Goal: Information Seeking & Learning: Check status

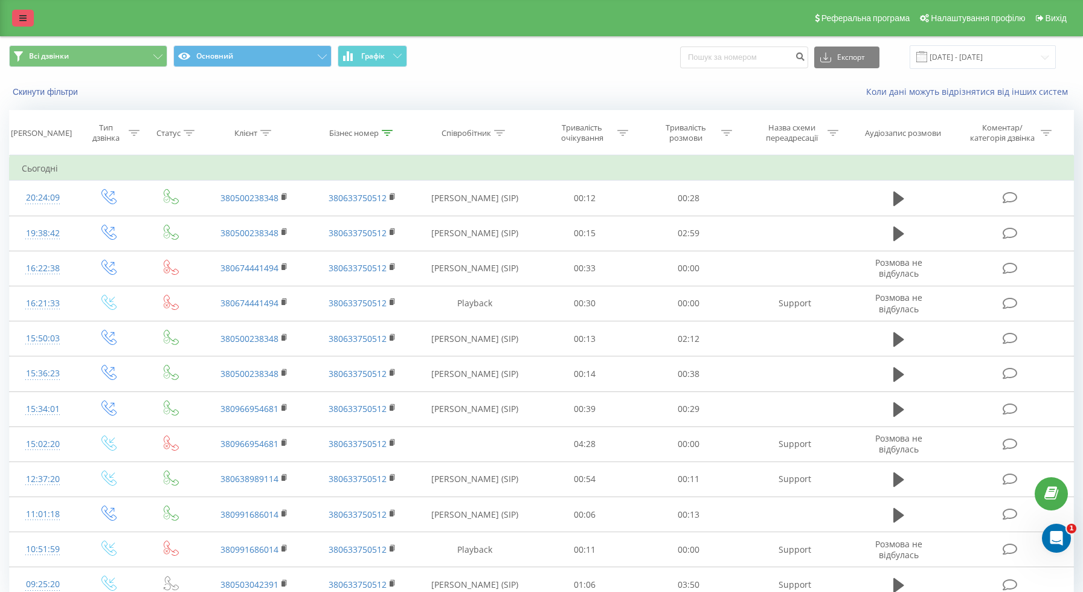
drag, startPoint x: 47, startPoint y: 19, endPoint x: 30, endPoint y: 15, distance: 18.0
click at [40, 18] on div "Реферальна програма Налаштування профілю Вихід" at bounding box center [541, 18] width 1083 height 36
click at [30, 15] on link at bounding box center [23, 18] width 22 height 17
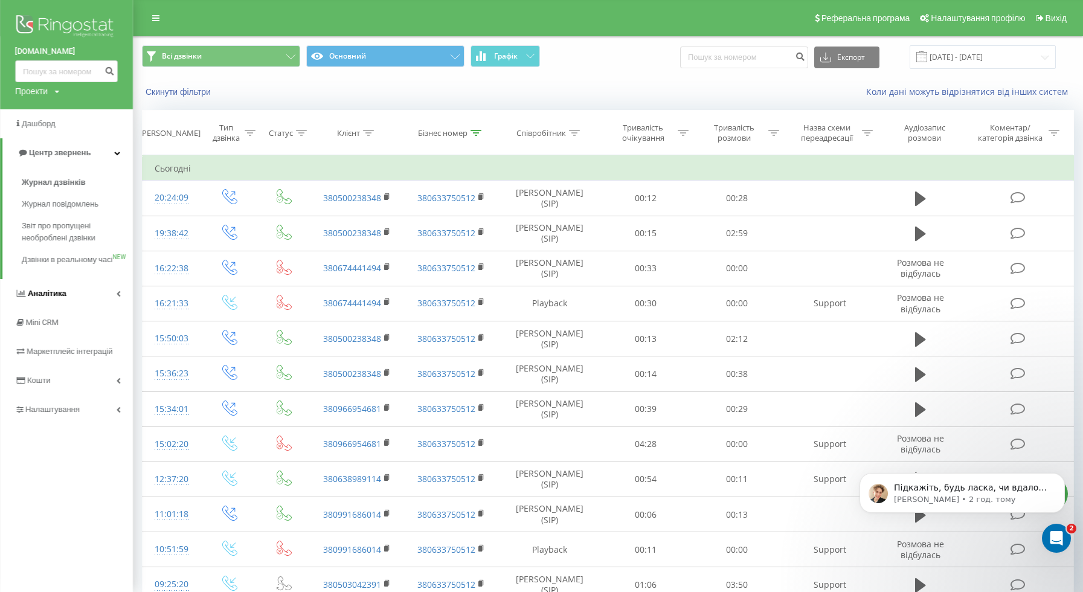
click at [56, 308] on link "Аналiтика" at bounding box center [66, 293] width 133 height 29
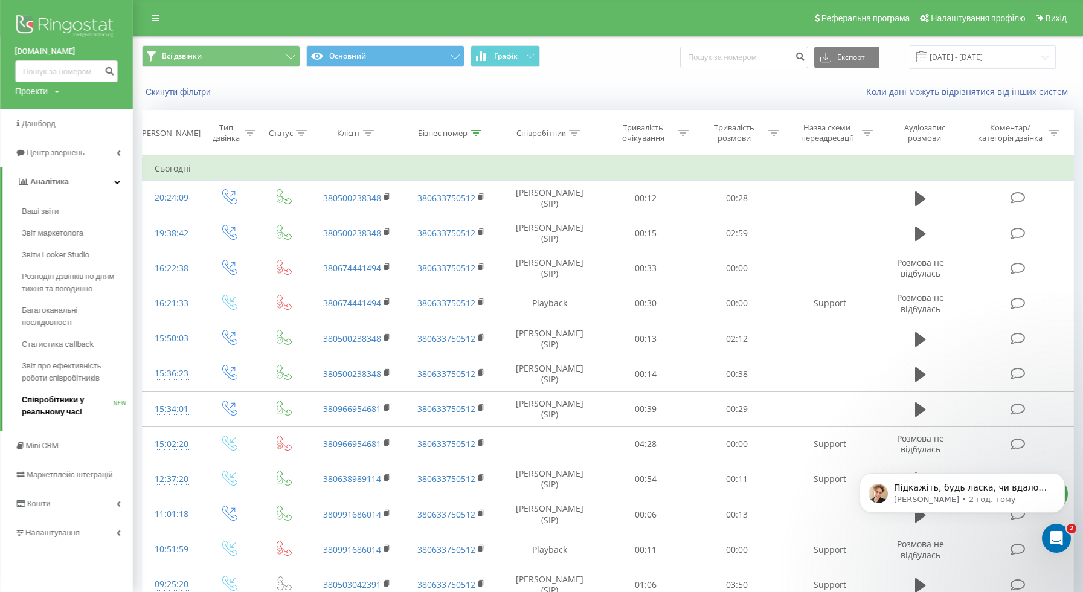
click at [74, 401] on span "Співробітники у реальному часі" at bounding box center [68, 406] width 92 height 24
click at [895, 498] on p "Volodymyr • 2 год. тому" at bounding box center [972, 499] width 156 height 11
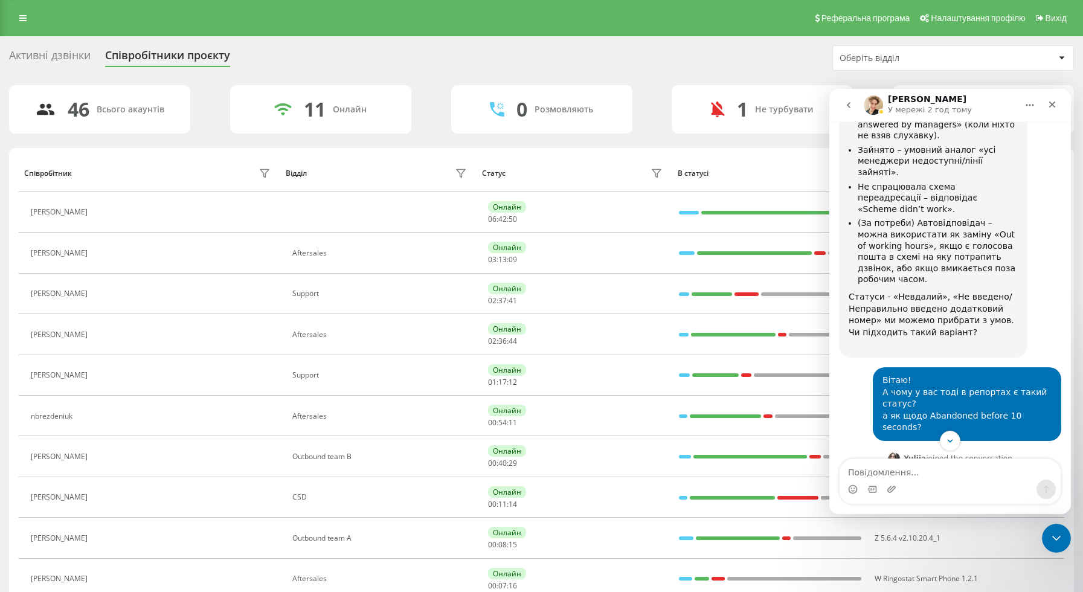
scroll to position [1930, 0]
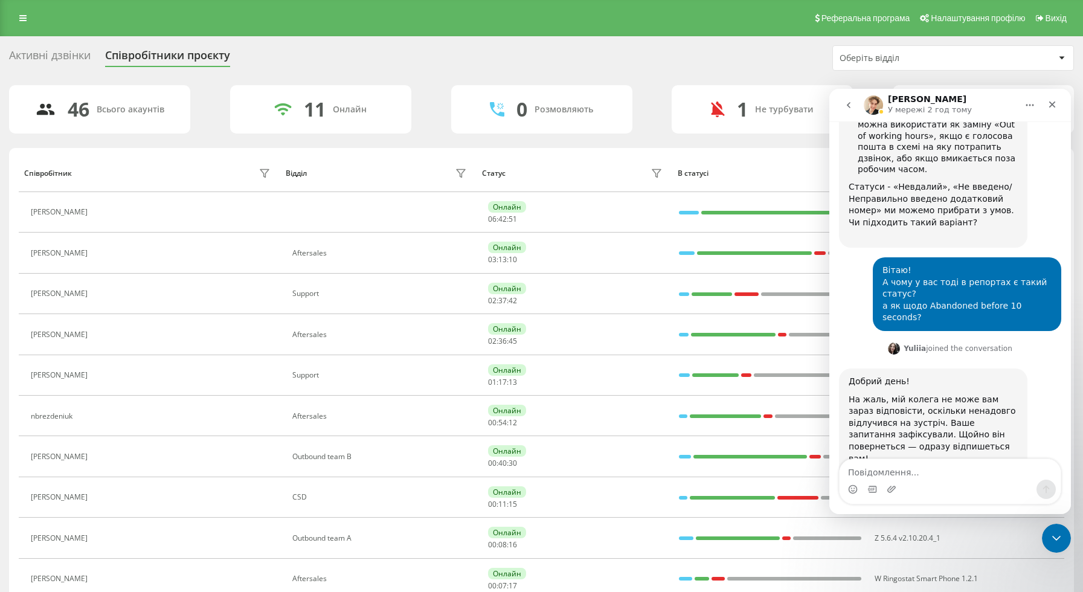
click at [923, 578] on img "Volodymyr каже…" at bounding box center [930, 583] width 162 height 10
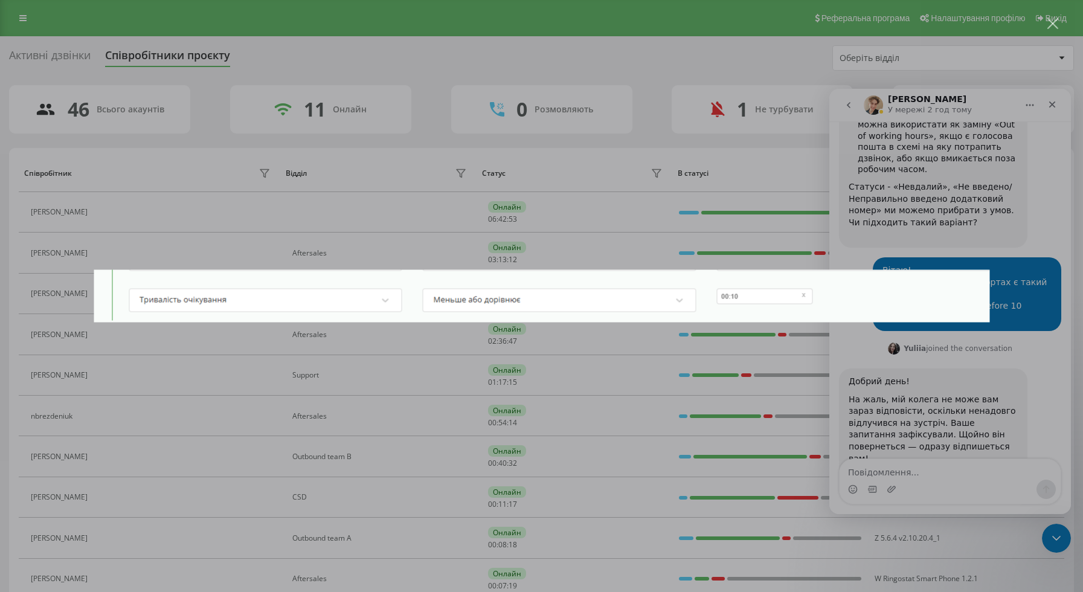
click at [925, 388] on div "Месенджер Intercom" at bounding box center [541, 296] width 1083 height 592
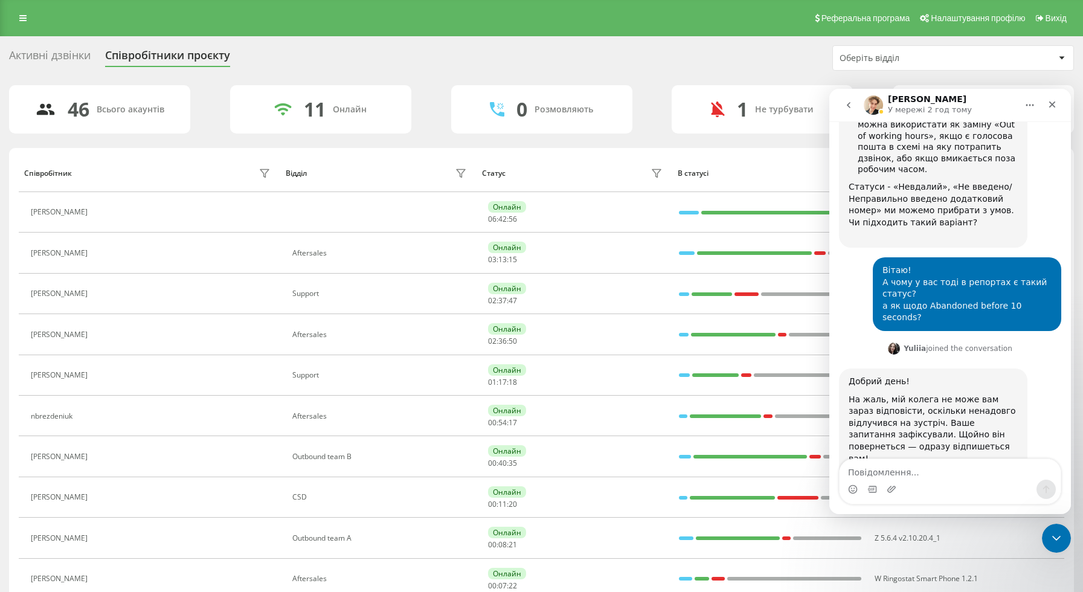
click at [895, 56] on div "Оберіть відділ" at bounding box center [912, 58] width 144 height 10
click at [1048, 102] on icon "Закрити" at bounding box center [1053, 105] width 10 height 10
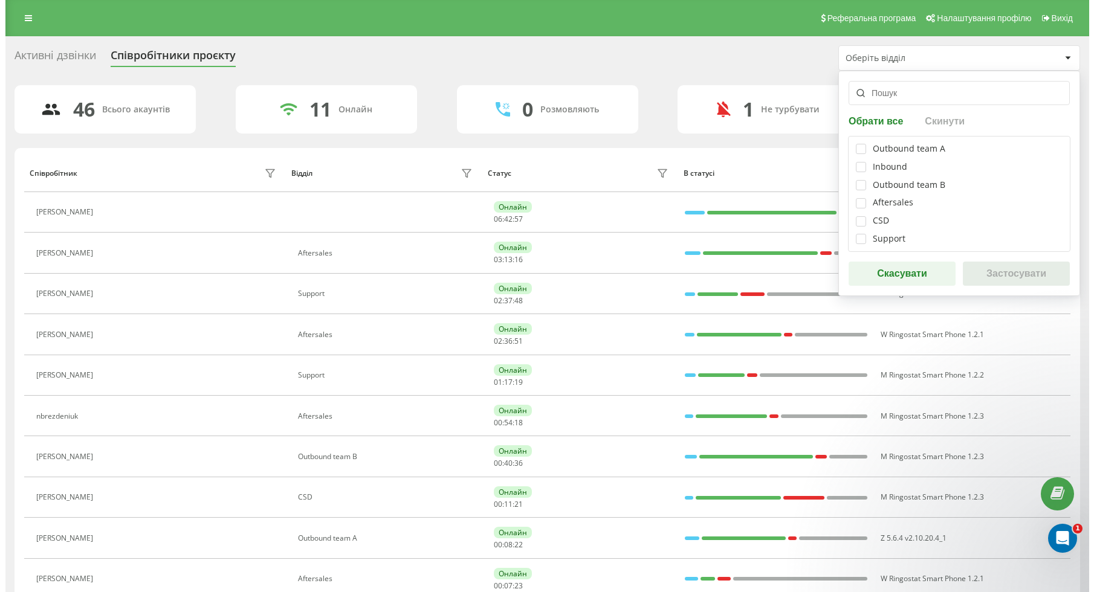
scroll to position [1930, 0]
click at [857, 234] on label at bounding box center [855, 234] width 10 height 0
checkbox input "true"
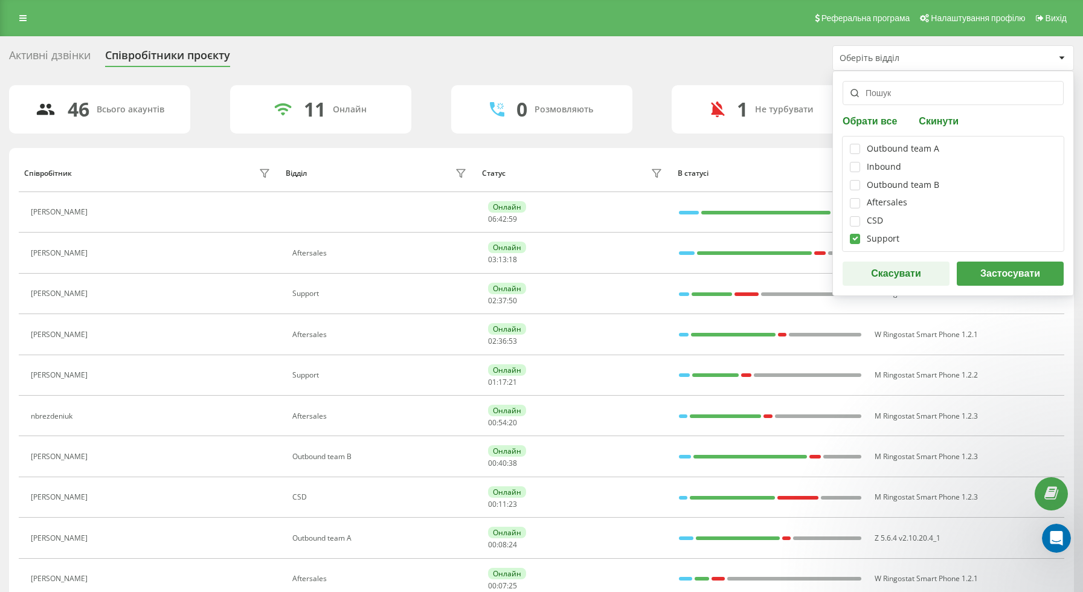
click at [1003, 279] on button "Застосувати" at bounding box center [1010, 274] width 107 height 24
